Goal: Task Accomplishment & Management: Complete application form

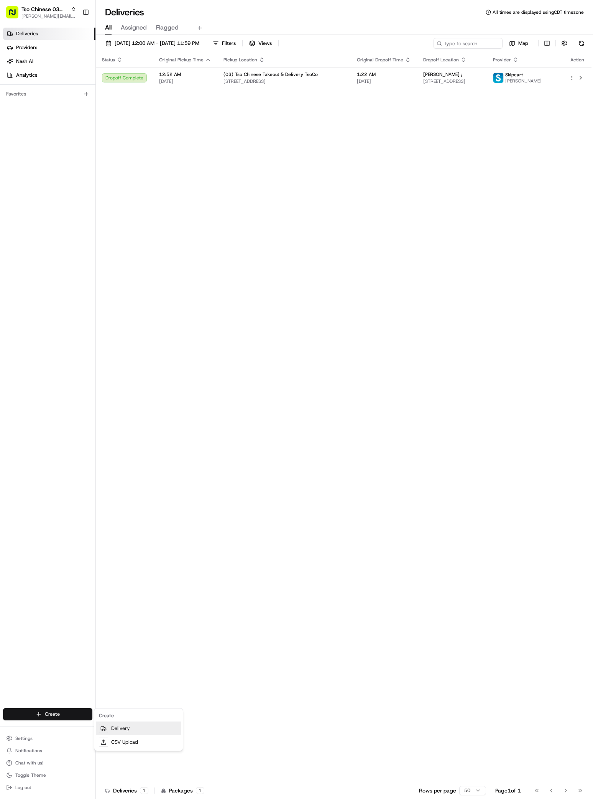
click at [106, 724] on div at bounding box center [103, 728] width 9 height 9
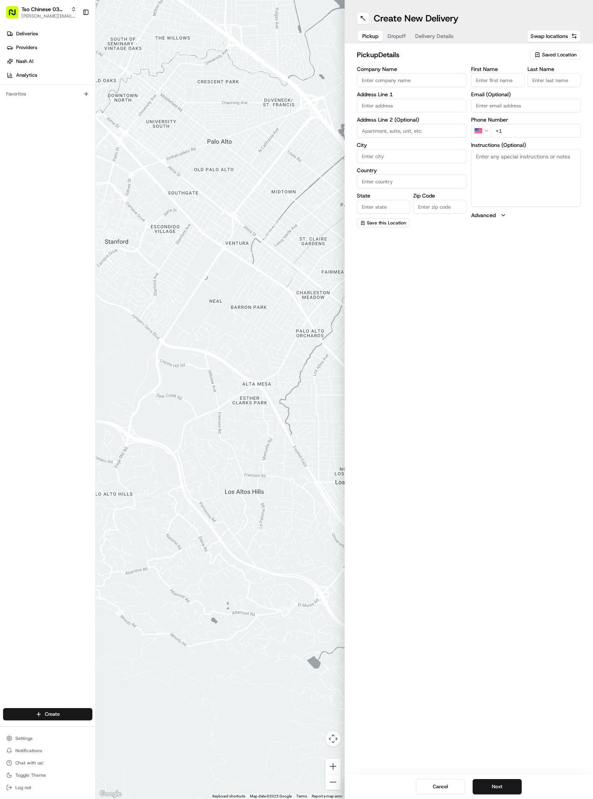
click at [552, 53] on span "Saved Location" at bounding box center [559, 54] width 35 height 7
click at [556, 82] on span "(03) Tso Chinese Takeout & Delivery TsoCo (03)" at bounding box center [543, 87] width 94 height 14
type input "(03) Tso Chinese Takeout & Delivery TsoCo"
type input "Ste F"
type input "Austin"
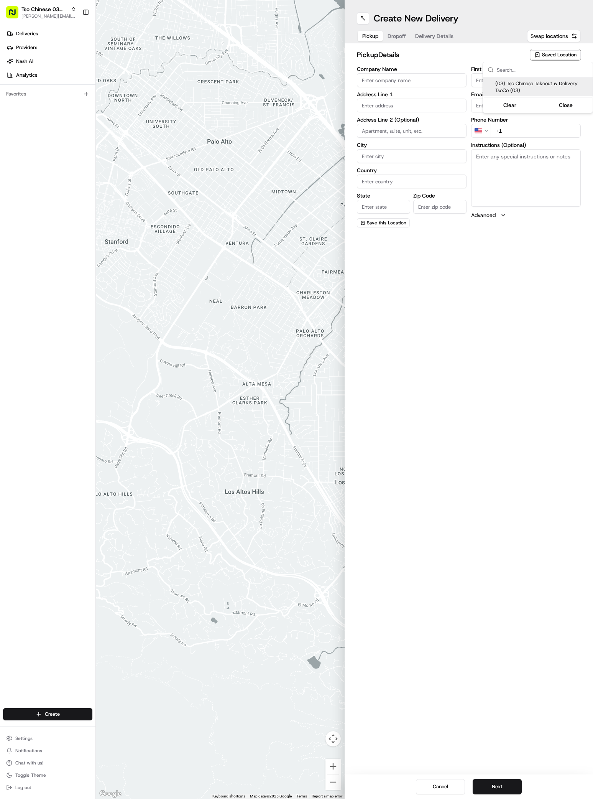
type input "US"
type input "[GEOGRAPHIC_DATA]"
type input "78704"
type input "Tso Chinese"
type input "TsoCo Manager"
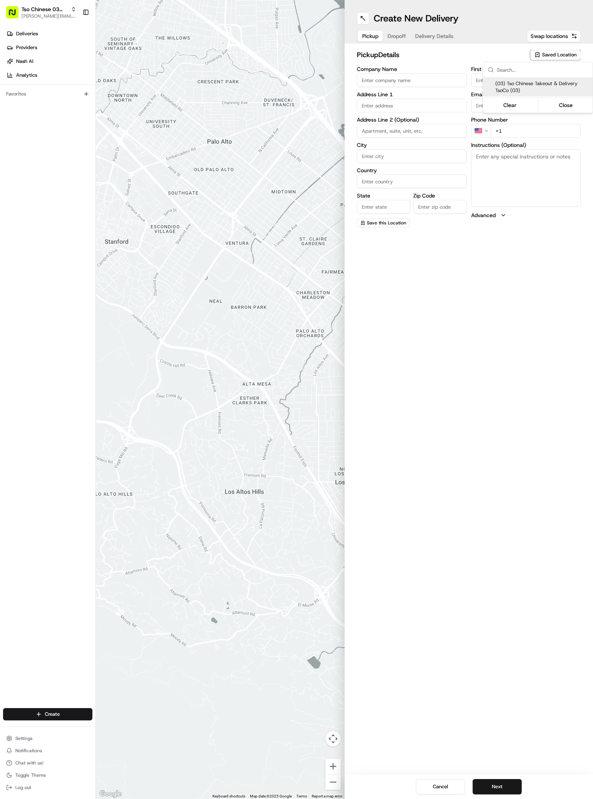
type input "[EMAIL_ADDRESS][DOMAIN_NAME]"
type input "[PHONE_NUMBER]"
type textarea "Submit a picture displaying address & food as Proof of Delivery. Envía una foto…"
type input "[STREET_ADDRESS]"
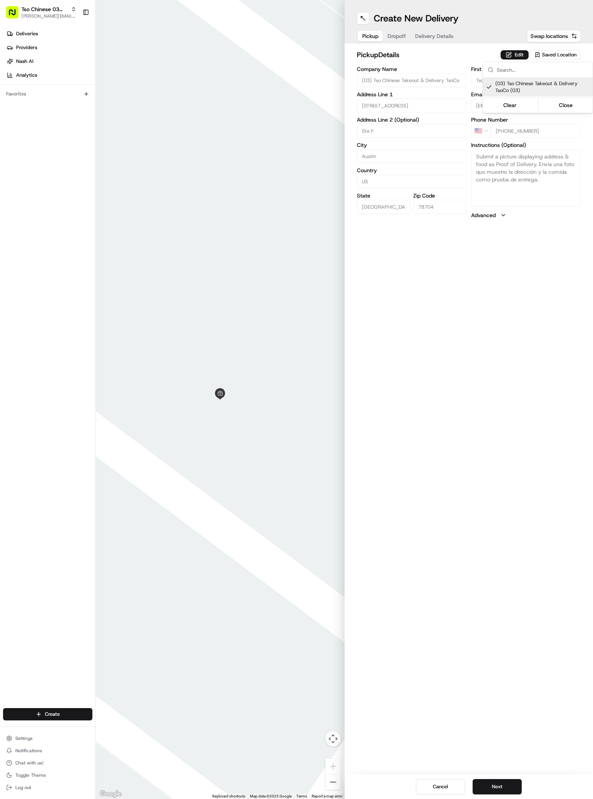
click at [496, 789] on html "Tso Chinese 03 TsoCo [PERSON_NAME][EMAIL_ADDRESS][DOMAIN_NAME] Toggle Sidebar D…" at bounding box center [296, 399] width 593 height 799
click at [496, 787] on button "Next" at bounding box center [497, 786] width 49 height 15
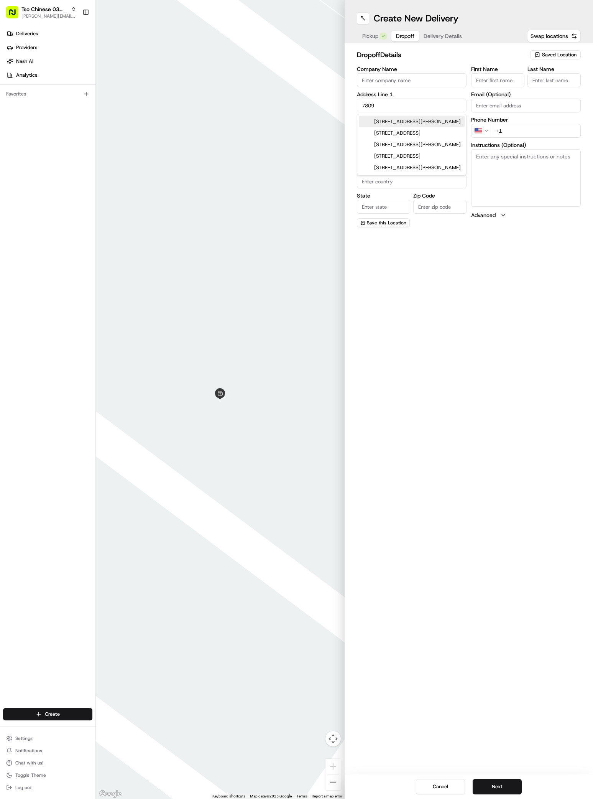
click at [411, 123] on div "[STREET_ADDRESS][PERSON_NAME]" at bounding box center [412, 122] width 106 height 12
type input "[STREET_ADDRESS][PERSON_NAME]"
type input "Austin"
type input "[GEOGRAPHIC_DATA]"
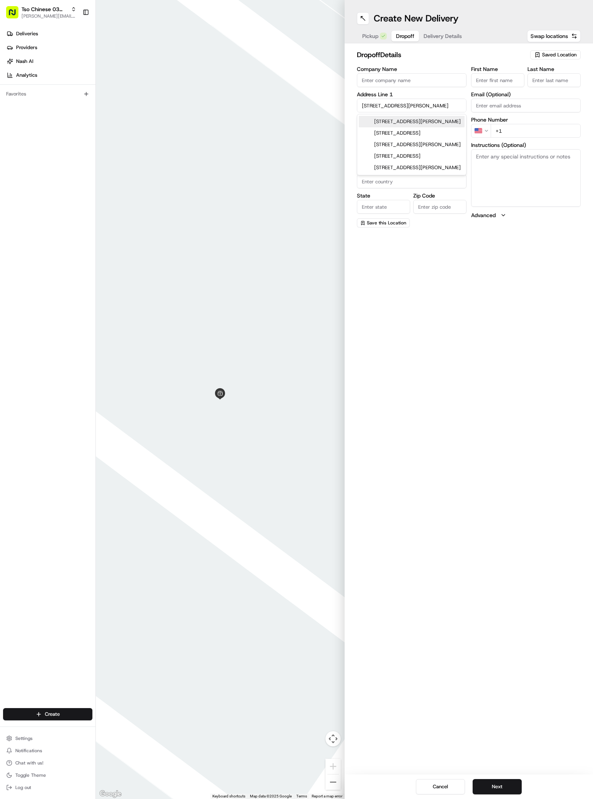
type input "78744"
type input "[STREET_ADDRESS][PERSON_NAME]"
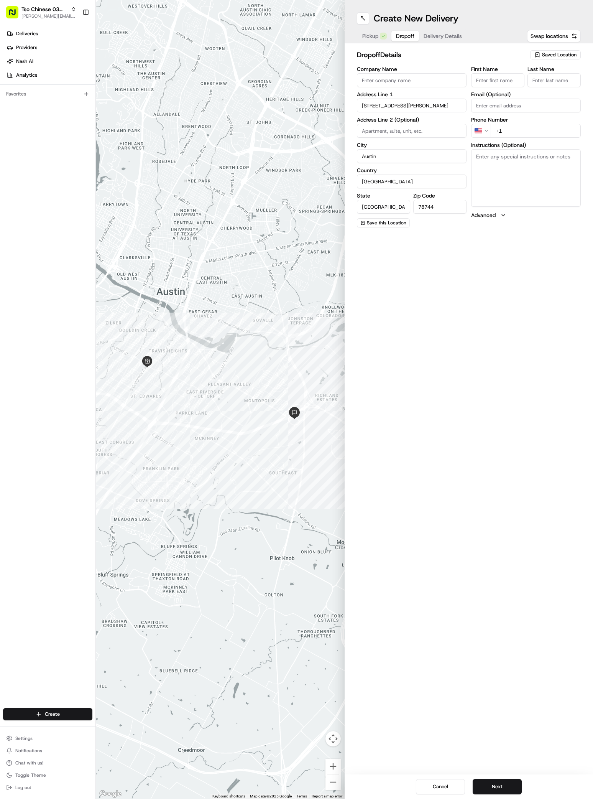
paste input "[PERSON_NAME]"
type input "[PERSON_NAME]"
type input ";"
type input "[PHONE_NUMBER]"
click at [496, 782] on button "Next" at bounding box center [497, 786] width 49 height 15
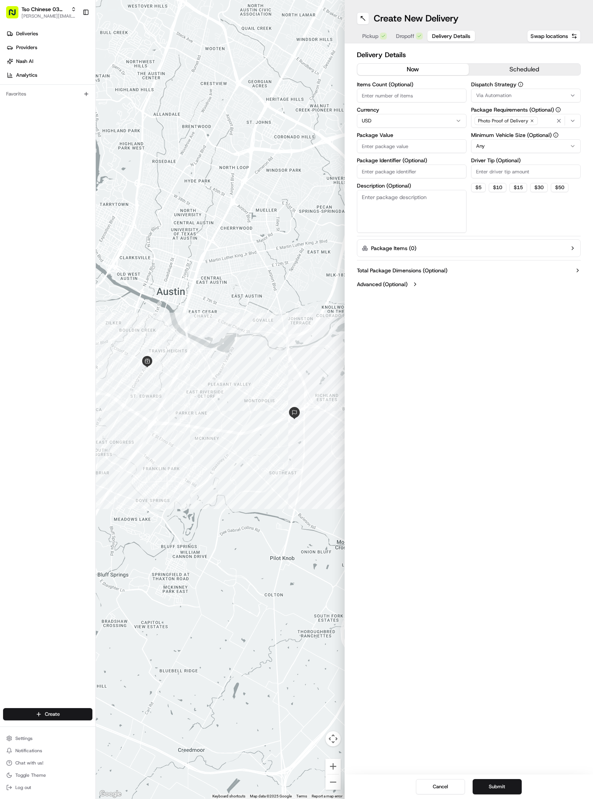
click at [493, 97] on span "Via Automation" at bounding box center [493, 95] width 35 height 7
click at [503, 137] on span "TsoCo Strategy" at bounding box center [531, 137] width 94 height 7
click at [502, 165] on button "Clear" at bounding box center [499, 163] width 53 height 11
click at [502, 177] on html "Tso Chinese 03 TsoCo [PERSON_NAME][EMAIL_ADDRESS][DOMAIN_NAME] Toggle Sidebar D…" at bounding box center [296, 399] width 593 height 799
click at [502, 90] on button "Via Automation" at bounding box center [526, 96] width 110 height 14
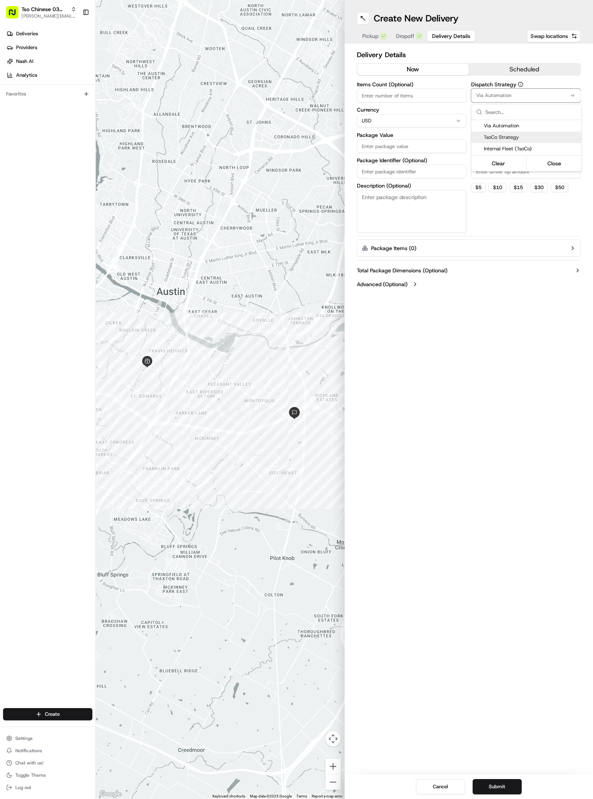
click at [498, 138] on span "TsoCo Strategy" at bounding box center [531, 137] width 94 height 7
click at [489, 176] on html "Tso Chinese 03 TsoCo [PERSON_NAME][EMAIL_ADDRESS][DOMAIN_NAME] Toggle Sidebar D…" at bounding box center [296, 399] width 593 height 799
click at [489, 176] on input "Driver Tip (Optional)" at bounding box center [526, 172] width 110 height 14
type input "2"
click at [404, 136] on label "Package Value" at bounding box center [412, 134] width 110 height 5
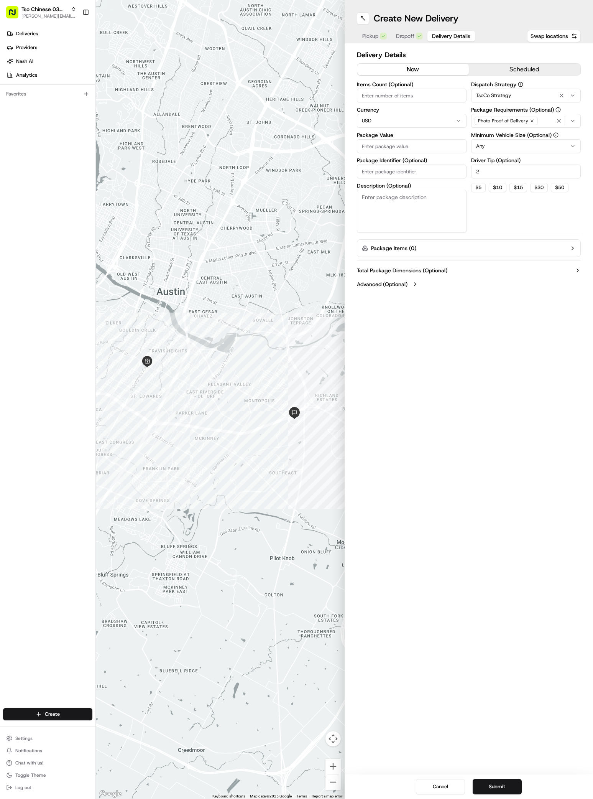
click at [404, 139] on input "Package Value" at bounding box center [412, 146] width 110 height 14
click at [404, 141] on input "Package Value" at bounding box center [412, 146] width 110 height 14
type input "35.61"
click at [415, 173] on input "Package Identifier (Optional)" at bounding box center [412, 172] width 110 height 14
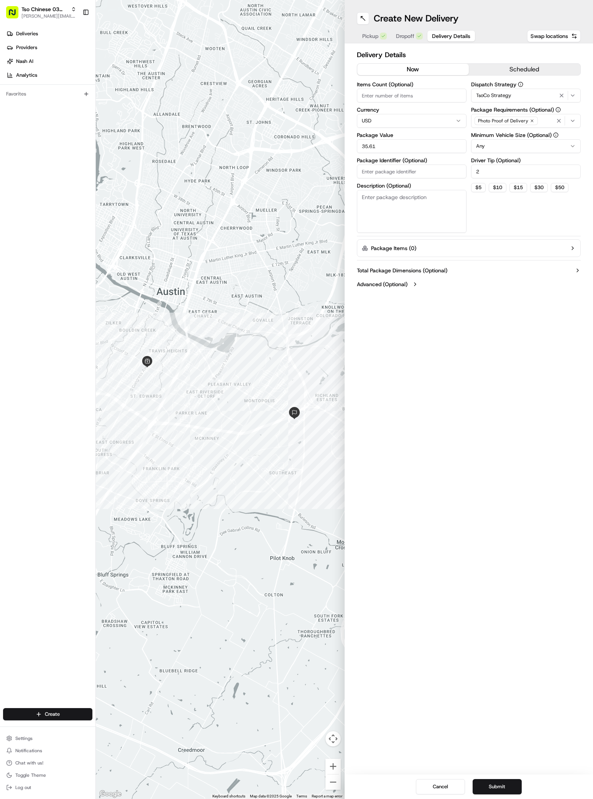
paste input "IMNXERA"
type input "IMNXERA"
click at [499, 789] on button "Submit" at bounding box center [497, 786] width 49 height 15
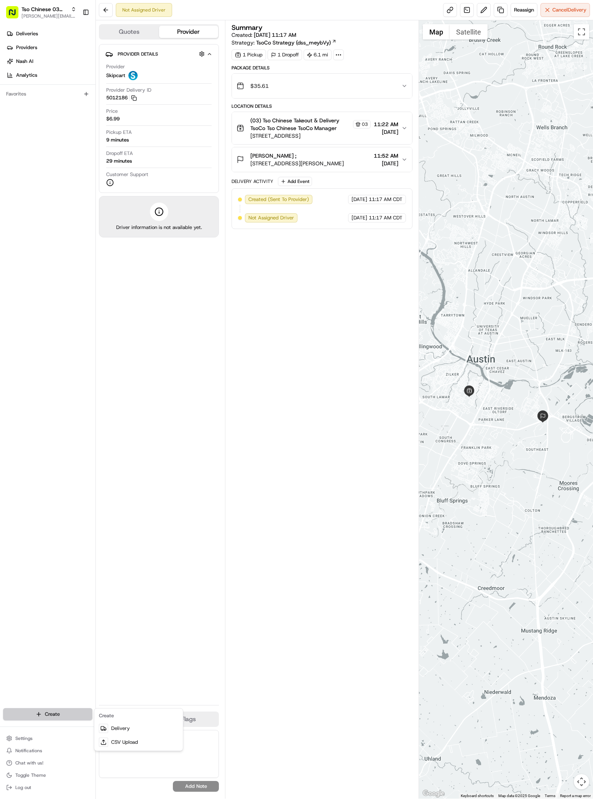
click at [54, 711] on html "Tso Chinese 03 TsoCo [PERSON_NAME][EMAIL_ADDRESS][DOMAIN_NAME] Toggle Sidebar D…" at bounding box center [296, 399] width 593 height 799
click at [109, 730] on link "Delivery" at bounding box center [139, 728] width 86 height 14
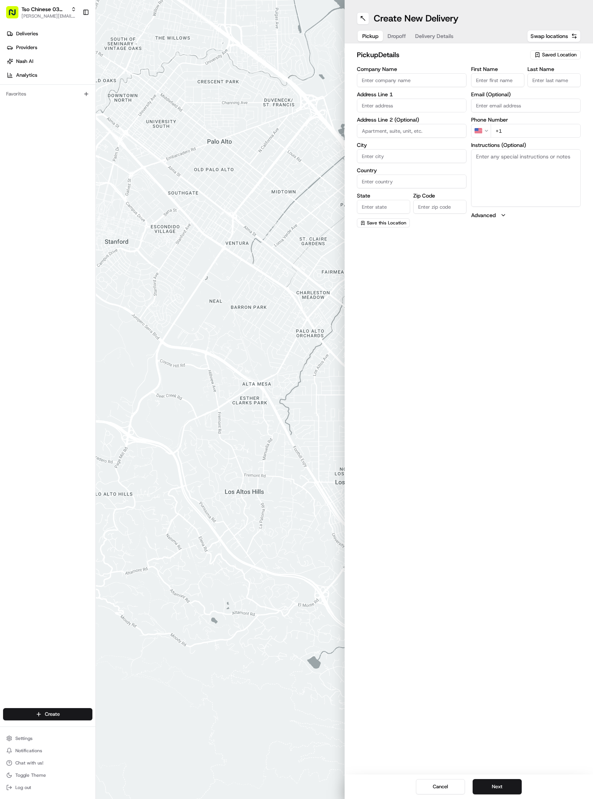
click at [570, 54] on span "Saved Location" at bounding box center [559, 54] width 35 height 7
click at [555, 99] on div "Clear Close" at bounding box center [538, 105] width 108 height 14
click at [555, 86] on span "(03) Tso Chinese Takeout & Delivery TsoCo (03)" at bounding box center [543, 87] width 94 height 14
type input "(03) Tso Chinese Takeout & Delivery TsoCo"
type input "Ste F"
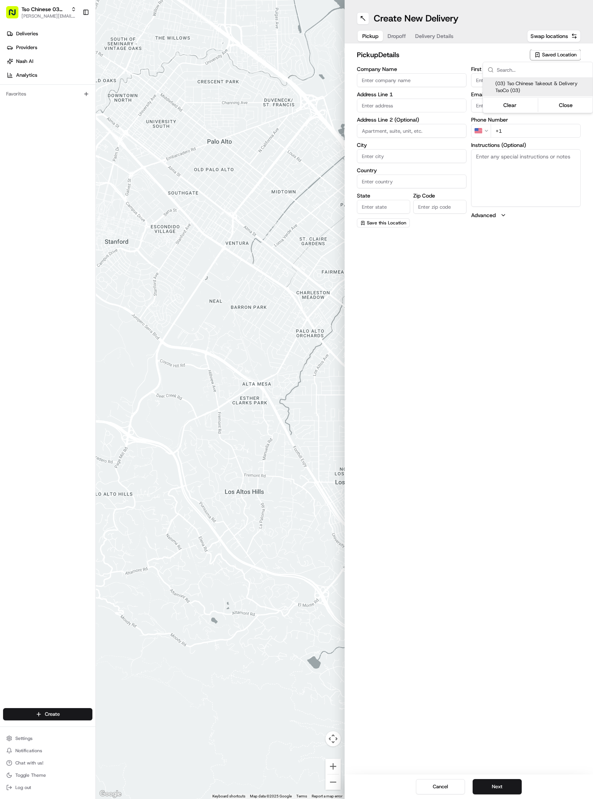
type input "Austin"
type input "US"
type input "[GEOGRAPHIC_DATA]"
type input "78704"
type input "Tso Chinese"
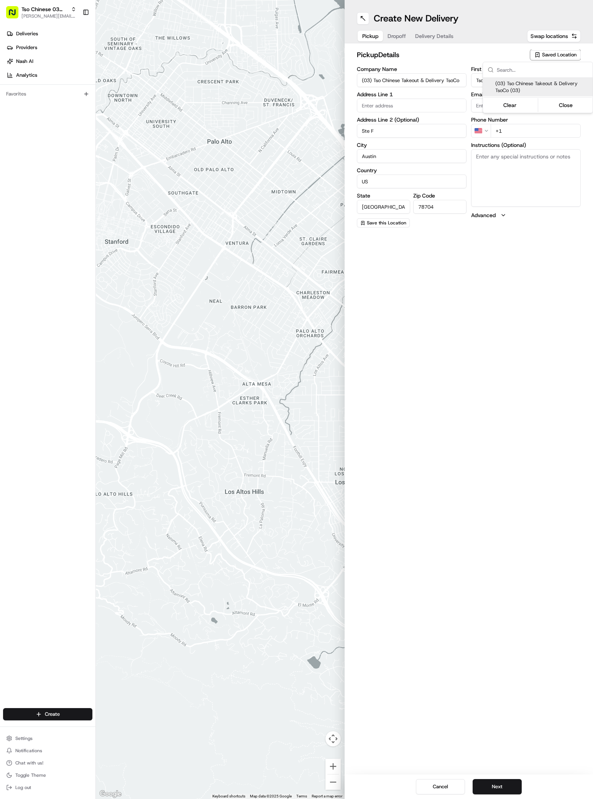
type input "TsoCo Manager"
type input "[EMAIL_ADDRESS][DOMAIN_NAME]"
type input "[PHONE_NUMBER]"
type textarea "Submit a picture displaying address & food as Proof of Delivery. Envía una foto…"
type input "[STREET_ADDRESS]"
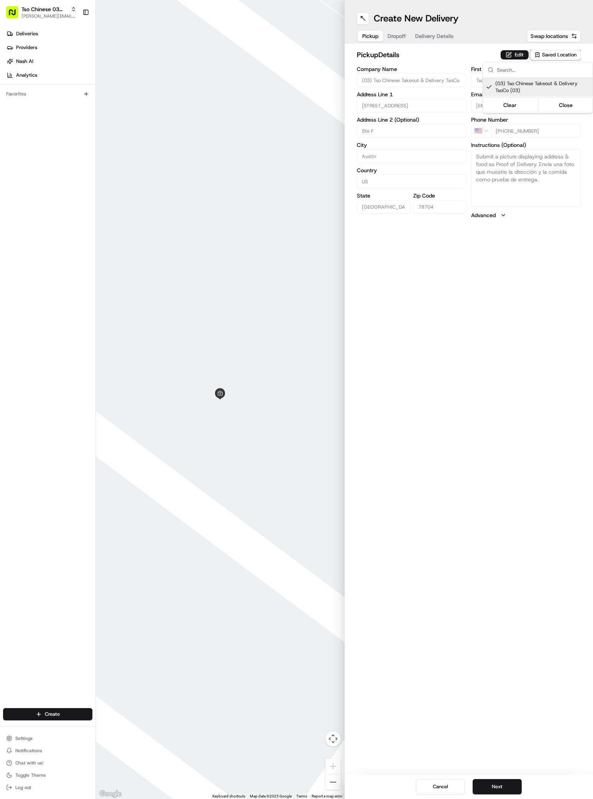
click at [478, 787] on html "Tso Chinese 03 TsoCo [PERSON_NAME][EMAIL_ADDRESS][DOMAIN_NAME] Toggle Sidebar D…" at bounding box center [296, 399] width 593 height 799
click at [478, 787] on button "Next" at bounding box center [497, 786] width 49 height 15
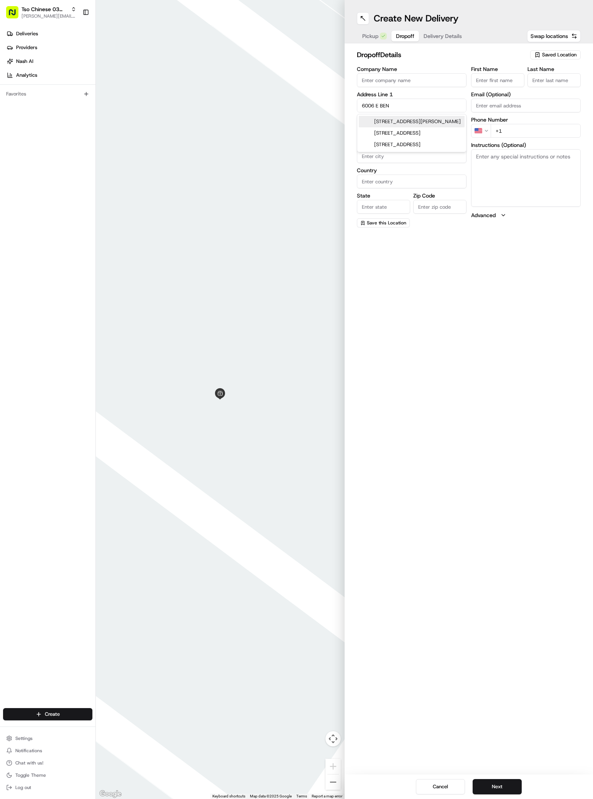
click at [424, 125] on div "[STREET_ADDRESS][PERSON_NAME]" at bounding box center [412, 122] width 106 height 12
type input "[STREET_ADDRESS][PERSON_NAME]"
type input "Austin"
type input "[GEOGRAPHIC_DATA]"
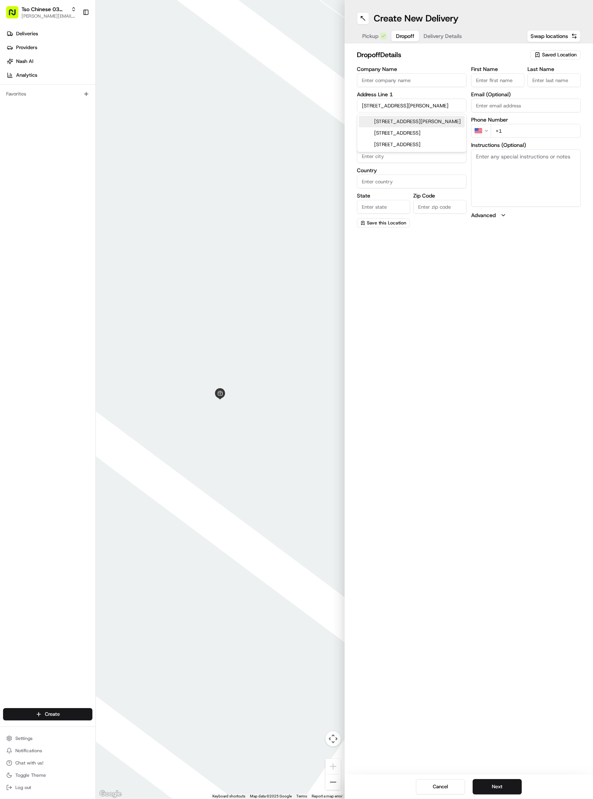
type input "78741"
type input "[STREET_ADDRESS][PERSON_NAME]"
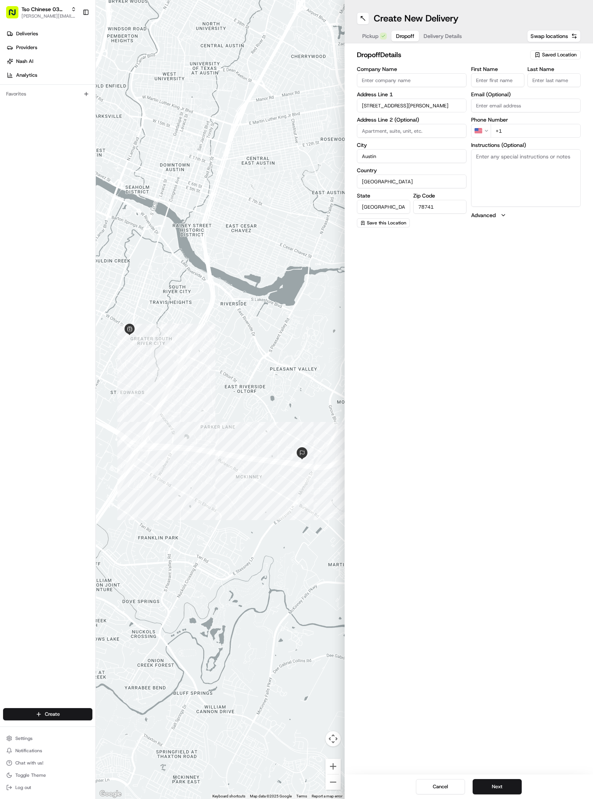
paste input "[PERSON_NAME]"
type input "[PERSON_NAME]"
type input "."
click at [533, 133] on div "Phone Number US +1" at bounding box center [526, 136] width 110 height 21
type input "[PHONE_NUMBER]"
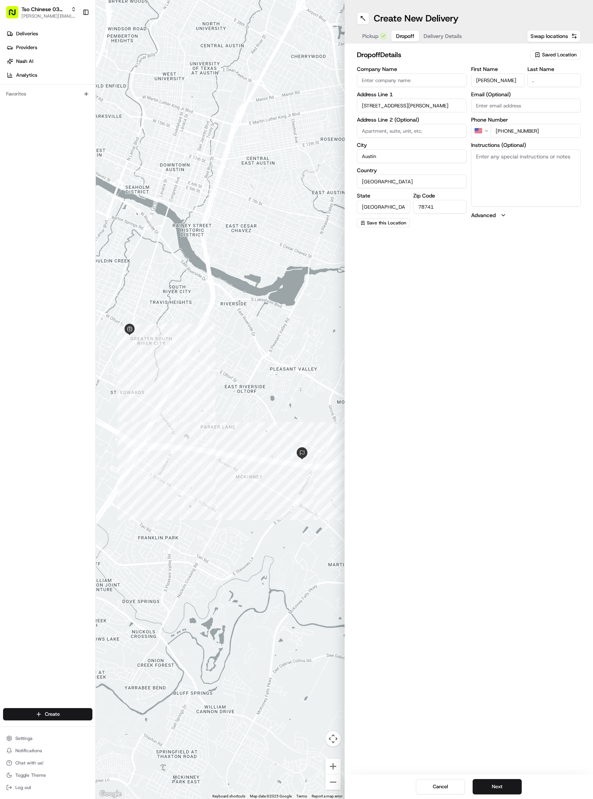
click at [518, 174] on textarea "Instructions (Optional)" at bounding box center [526, 178] width 110 height 58
paste textarea "Rack Attack"
type textarea "Rack Attack 300"
click at [502, 781] on button "Next" at bounding box center [497, 786] width 49 height 15
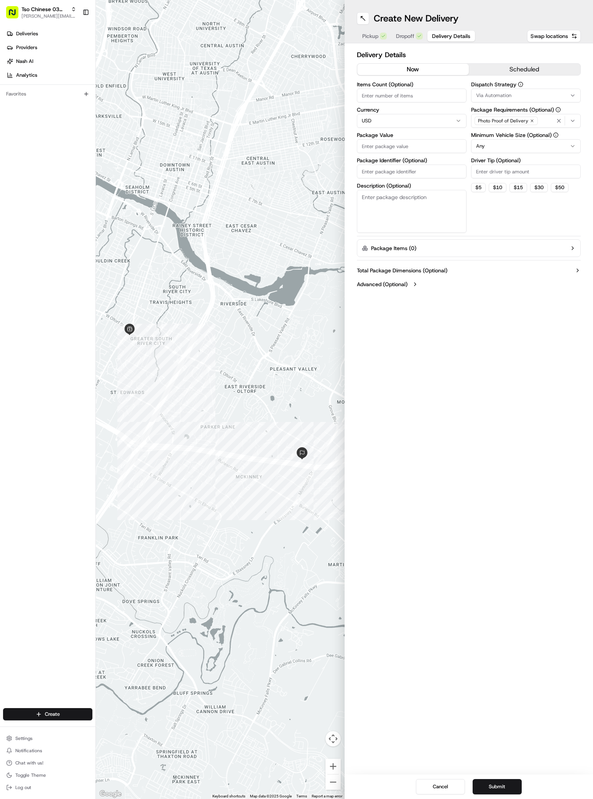
click at [507, 100] on button "Via Automation" at bounding box center [526, 96] width 110 height 14
click at [512, 149] on span "Internal Fleet (TsoCo)" at bounding box center [531, 148] width 94 height 7
click at [506, 177] on html "Tso Chinese 03 TsoCo [PERSON_NAME][EMAIL_ADDRESS][DOMAIN_NAME] Toggle Sidebar D…" at bounding box center [296, 399] width 593 height 799
click at [512, 84] on label "Dispatch Strategy" at bounding box center [526, 84] width 110 height 5
click at [512, 91] on div "Internal Fleet (TsoCo)" at bounding box center [526, 95] width 106 height 9
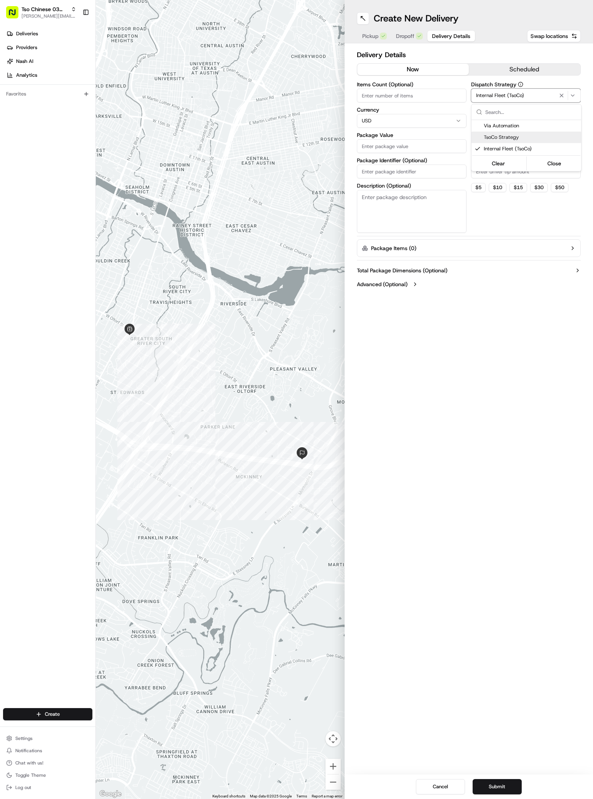
click at [502, 138] on span "TsoCo Strategy" at bounding box center [531, 137] width 94 height 7
click at [488, 270] on html "Tso Chinese 03 TsoCo [PERSON_NAME][EMAIL_ADDRESS][DOMAIN_NAME] Toggle Sidebar D…" at bounding box center [296, 399] width 593 height 799
click at [493, 172] on input "Driver Tip (Optional)" at bounding box center [526, 172] width 110 height 14
type input "2"
click at [418, 147] on input "Package Value" at bounding box center [412, 146] width 110 height 14
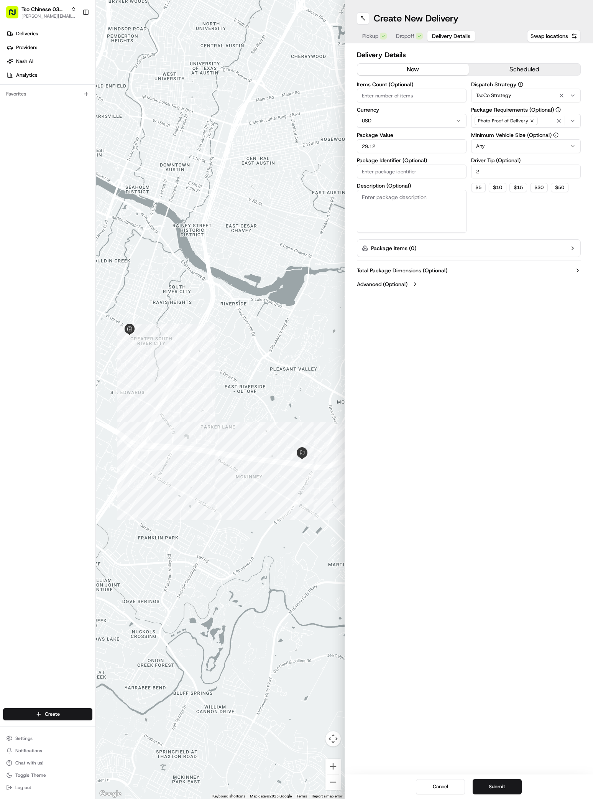
type input "29.12"
click at [409, 176] on input "Package Identifier (Optional)" at bounding box center [412, 172] width 110 height 14
paste input "WPLVGNB"
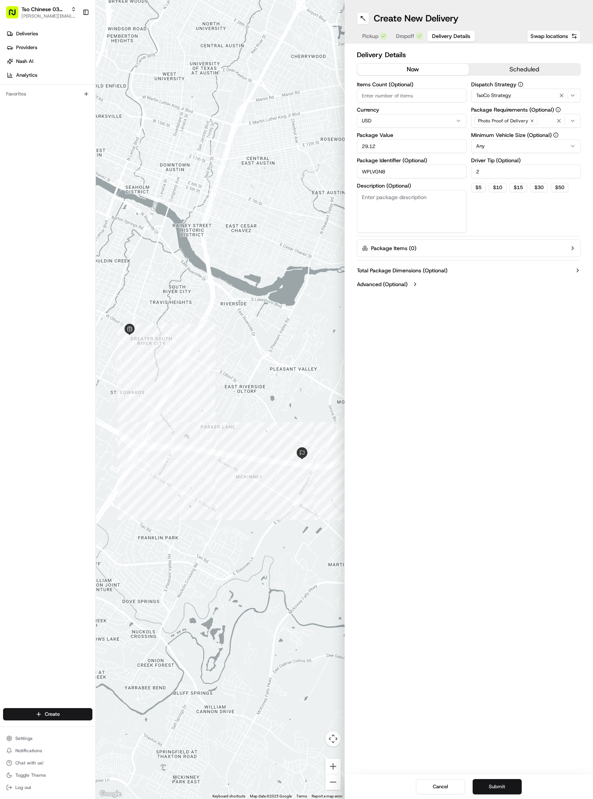
type input "WPLVGNB"
drag, startPoint x: 499, startPoint y: 788, endPoint x: 513, endPoint y: 779, distance: 16.4
click at [499, 788] on button "Submit" at bounding box center [497, 786] width 49 height 15
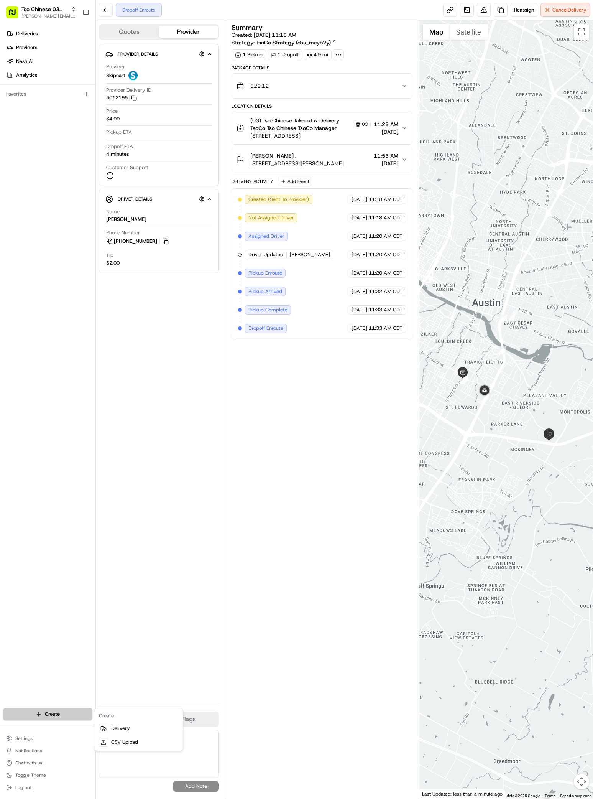
click at [49, 718] on html "Tso Chinese 03 TsoCo [PERSON_NAME][EMAIL_ADDRESS][DOMAIN_NAME] Toggle Sidebar D…" at bounding box center [296, 399] width 593 height 799
click at [113, 720] on div "Create" at bounding box center [139, 716] width 86 height 12
click at [114, 723] on link "Delivery" at bounding box center [139, 728] width 86 height 14
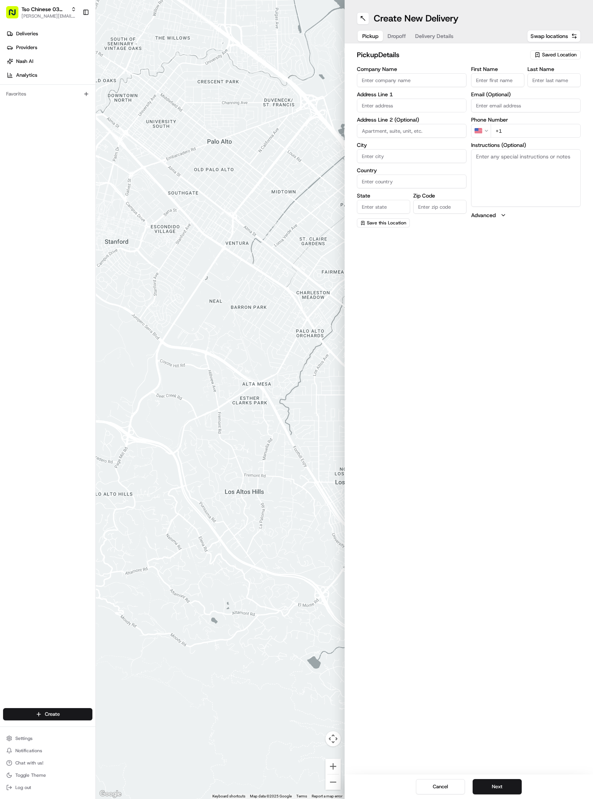
click at [553, 47] on div "pickup Details Saved Location Company Name Address Line 1 Address Line 2 (Optio…" at bounding box center [469, 138] width 249 height 190
click at [553, 50] on button "Saved Location" at bounding box center [555, 54] width 51 height 11
click at [548, 79] on div "(03) Tso Chinese Takeout & Delivery TsoCo (03)" at bounding box center [538, 87] width 110 height 18
type input "(03) Tso Chinese Takeout & Delivery TsoCo"
type input "Ste F"
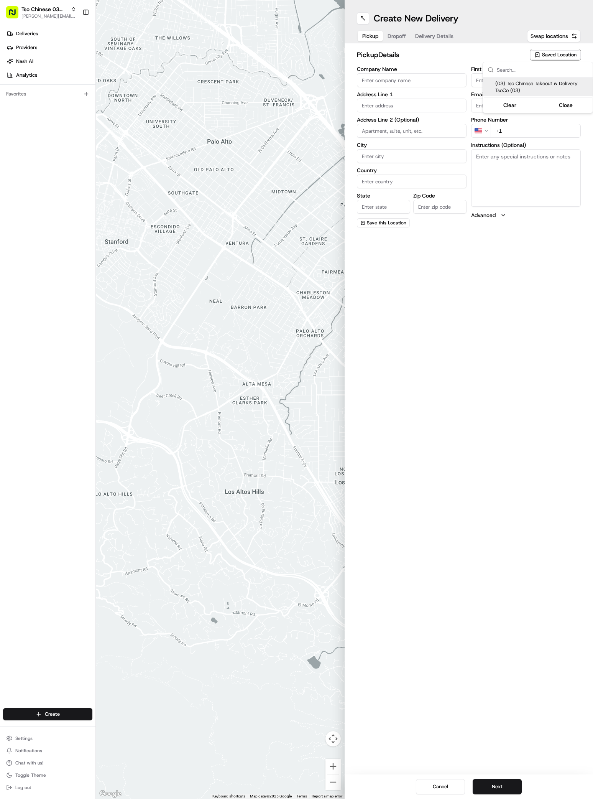
type input "Austin"
type input "US"
type input "[GEOGRAPHIC_DATA]"
type input "78704"
type input "Tso Chinese"
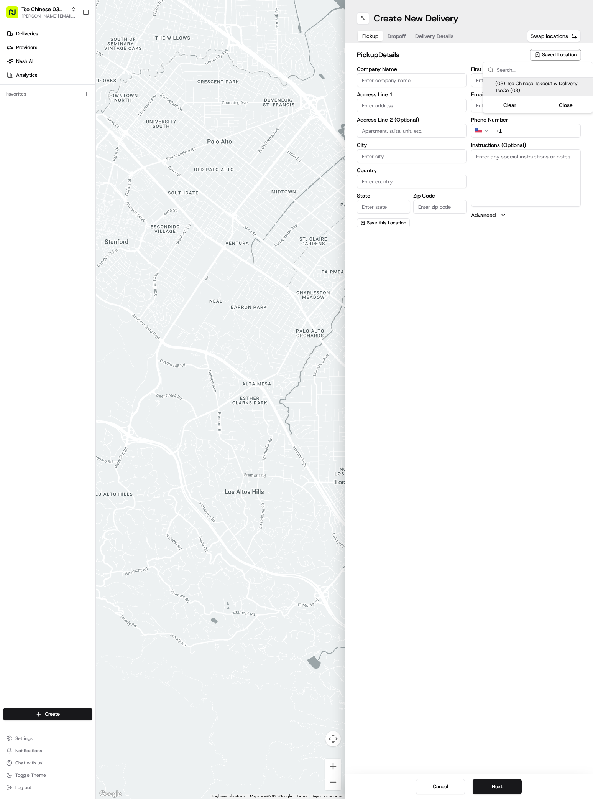
type input "TsoCo Manager"
type input "[EMAIL_ADDRESS][DOMAIN_NAME]"
type input "[PHONE_NUMBER]"
type textarea "Submit a picture displaying address & food as Proof of Delivery. Envía una foto…"
type input "[STREET_ADDRESS]"
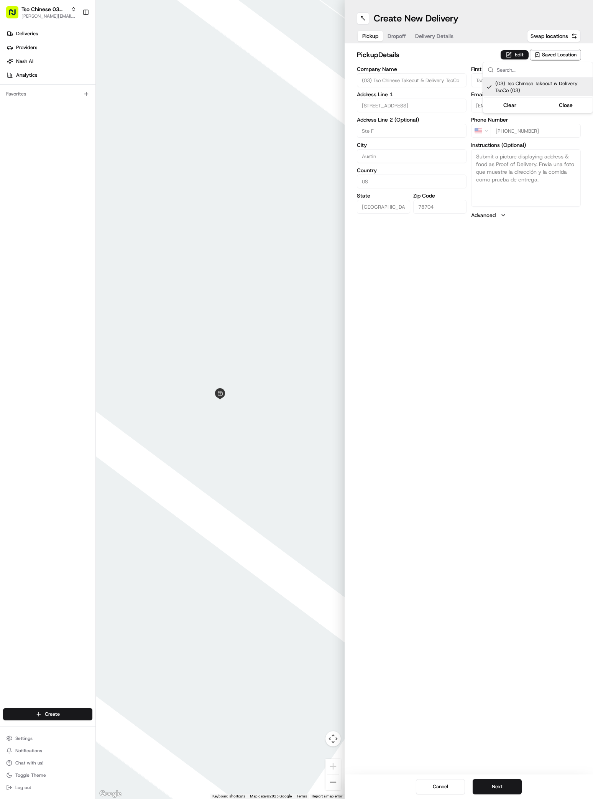
click at [496, 780] on html "Tso Chinese 03 TsoCo [PERSON_NAME][EMAIL_ADDRESS][DOMAIN_NAME] Toggle Sidebar D…" at bounding box center [296, 399] width 593 height 799
click at [496, 783] on button "Next" at bounding box center [497, 786] width 49 height 15
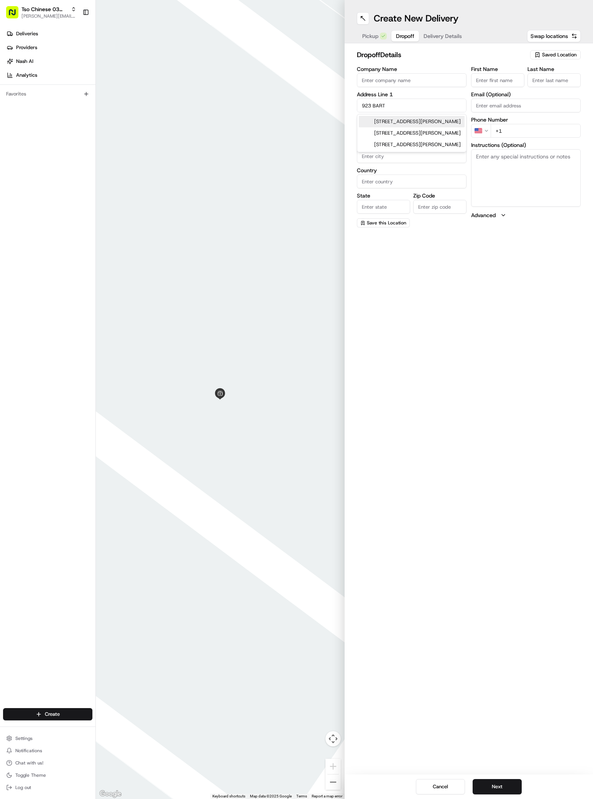
click at [424, 121] on div "[STREET_ADDRESS][PERSON_NAME]" at bounding box center [412, 122] width 106 height 12
type input "[STREET_ADDRESS][PERSON_NAME]"
type input "Austin"
type input "[GEOGRAPHIC_DATA]"
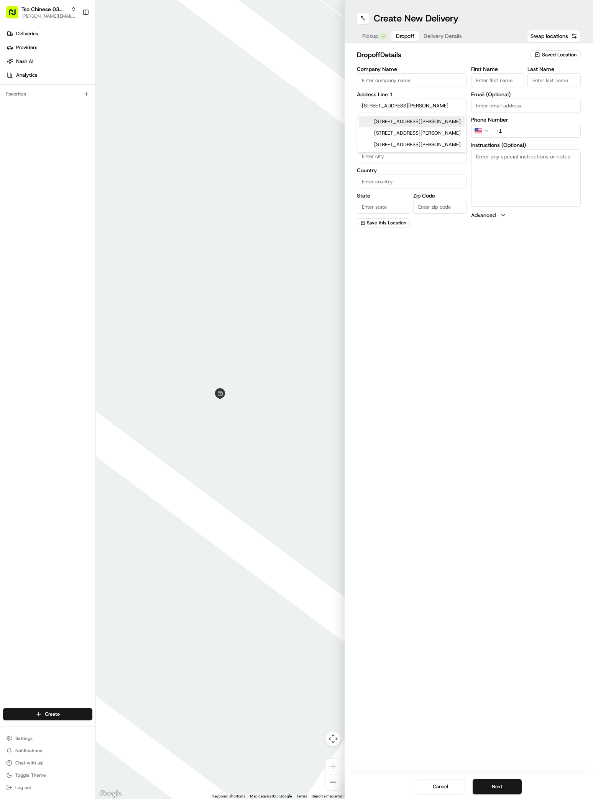
type input "78704"
type input "[STREET_ADDRESS][PERSON_NAME]"
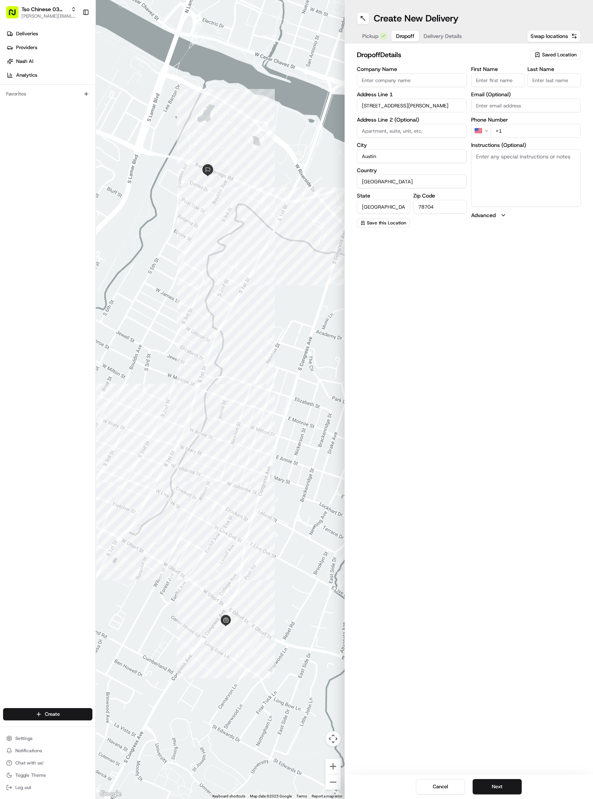
click at [492, 82] on input "First Name" at bounding box center [497, 80] width 53 height 14
paste input "[PERSON_NAME]"
type input "[PERSON_NAME]"
click at [546, 87] on div "First Name [PERSON_NAME] Last Name Email (Optional) Phone Number US +1 Instruct…" at bounding box center [526, 146] width 110 height 161
type input "."
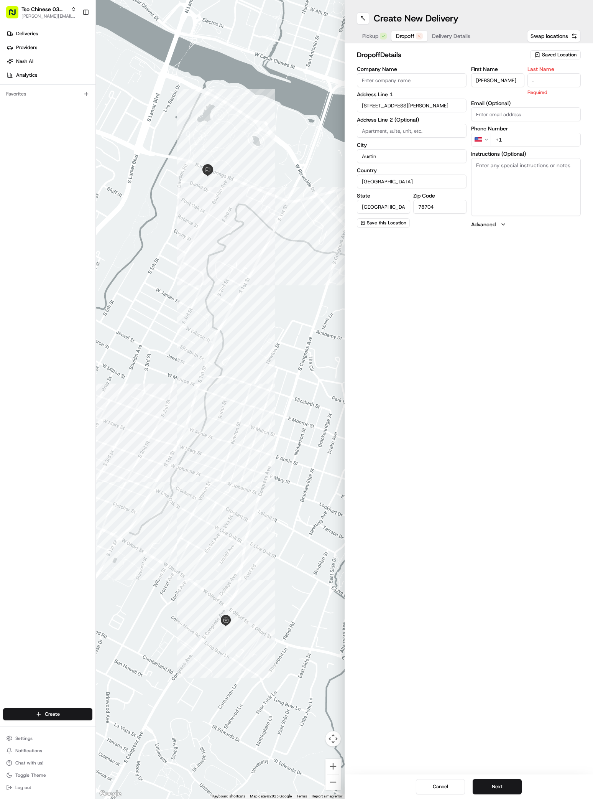
click at [538, 130] on div "Phone Number US +1" at bounding box center [526, 136] width 110 height 21
type input "[PHONE_NUMBER]"
click at [492, 163] on textarea "Instructions (Optional)" at bounding box center [526, 178] width 110 height 58
paste textarea "austin tri-cyclist"
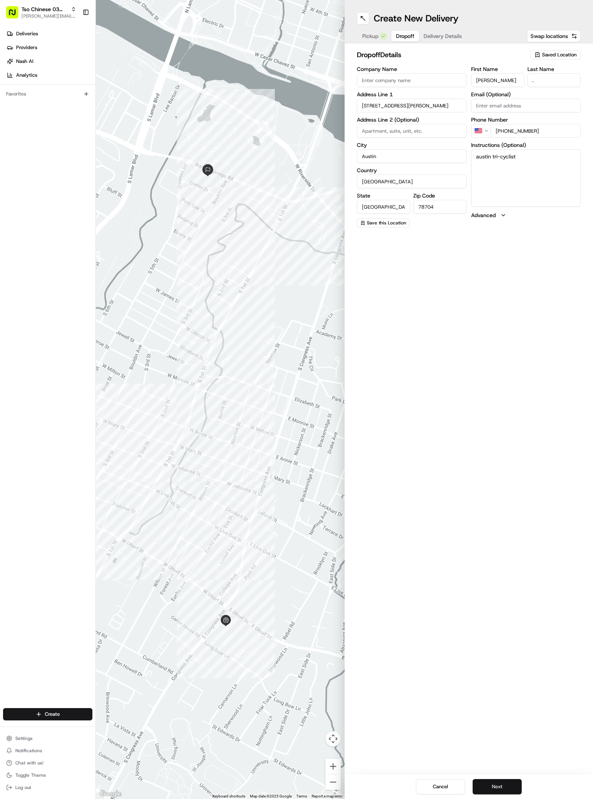
type textarea "austin tri-cyclist"
click at [505, 785] on button "Next" at bounding box center [497, 786] width 49 height 15
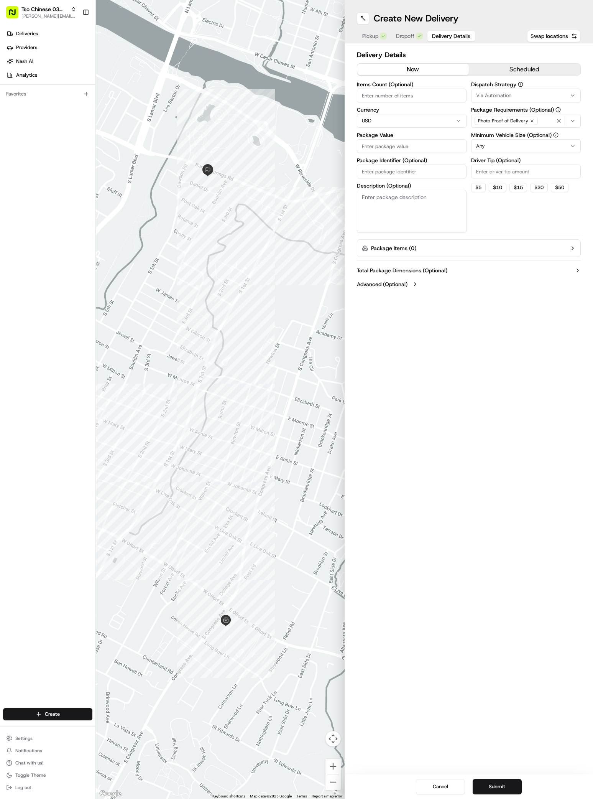
click at [497, 92] on button "Via Automation" at bounding box center [526, 96] width 110 height 14
click at [505, 138] on span "TsoCo Strategy" at bounding box center [531, 137] width 94 height 7
click at [480, 246] on html "Tso Chinese 03 TsoCo [PERSON_NAME][EMAIL_ADDRESS][DOMAIN_NAME] Toggle Sidebar D…" at bounding box center [296, 399] width 593 height 799
click at [494, 171] on input "Driver Tip (Optional)" at bounding box center [526, 172] width 110 height 14
type input "2"
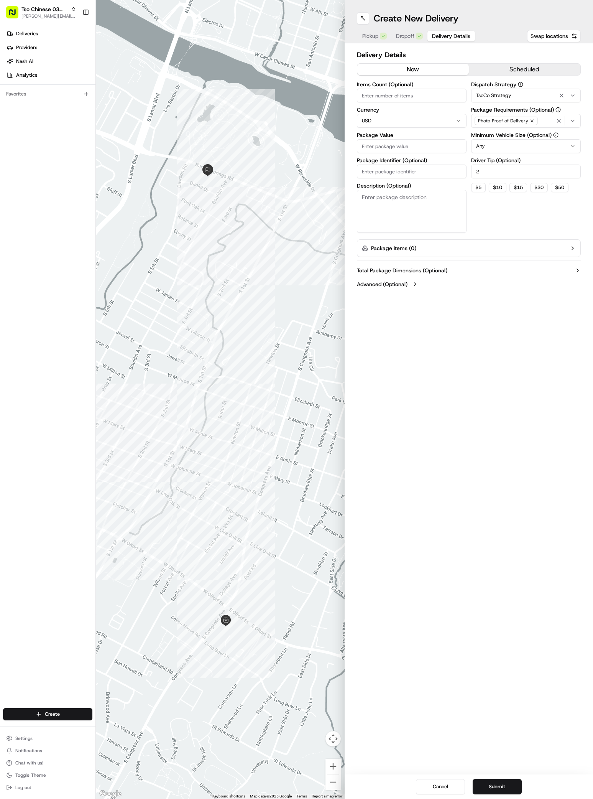
click at [420, 150] on input "Package Value" at bounding box center [412, 146] width 110 height 14
type input "93.85"
click at [377, 175] on input "Package Identifier (Optional)" at bounding box center [412, 172] width 110 height 14
paste input "TQZZBKL"
type input "TQZZBKL"
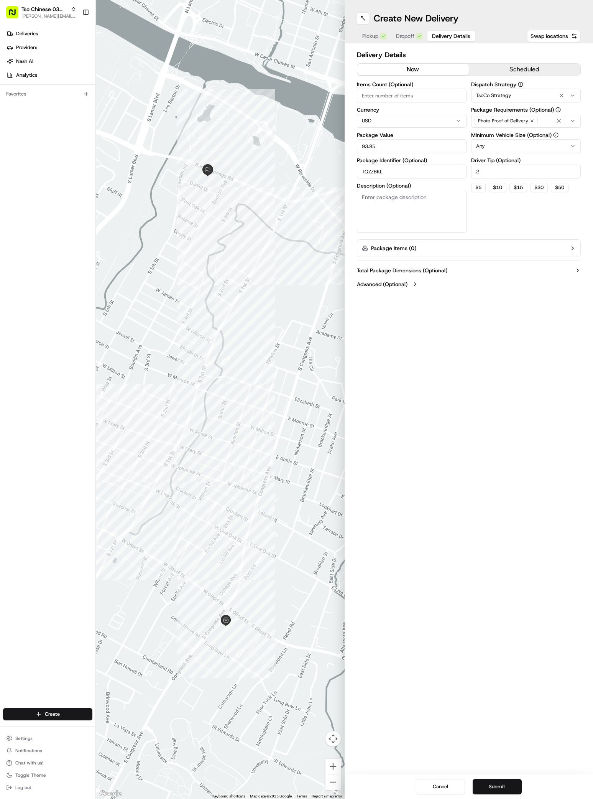
click at [492, 790] on button "Submit" at bounding box center [497, 786] width 49 height 15
